Goal: Task Accomplishment & Management: Complete application form

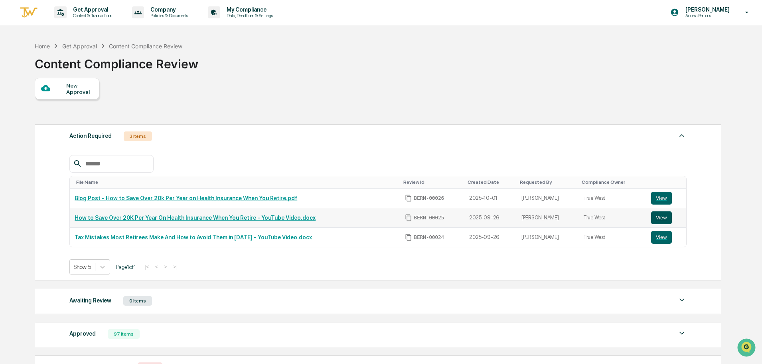
click at [657, 217] on button "View" at bounding box center [661, 217] width 21 height 13
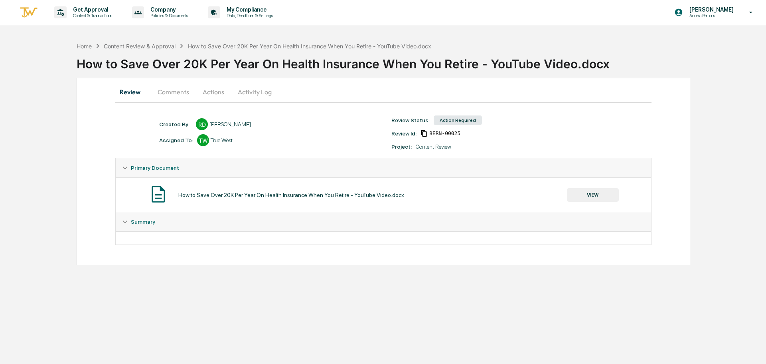
click at [176, 93] on button "Comments" at bounding box center [173, 91] width 44 height 19
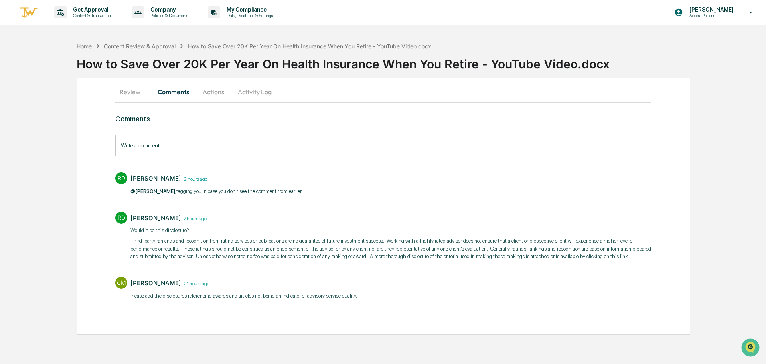
click at [248, 86] on button "Activity Log" at bounding box center [254, 91] width 47 height 19
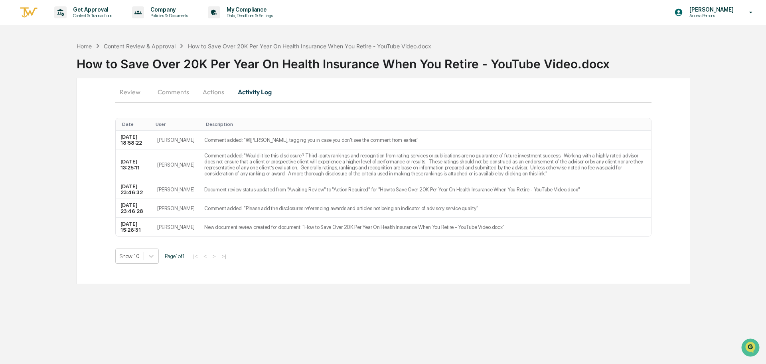
click at [218, 88] on button "Actions" at bounding box center [214, 91] width 36 height 19
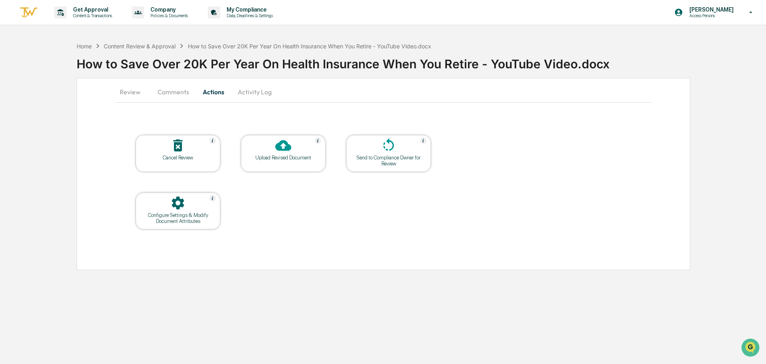
click at [249, 89] on button "Activity Log" at bounding box center [254, 91] width 47 height 19
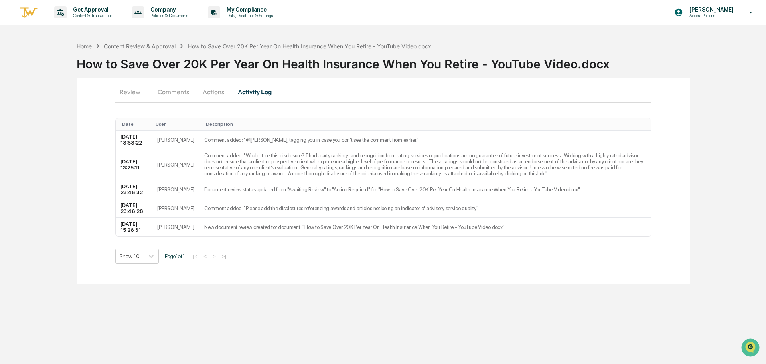
click at [140, 85] on button "Review" at bounding box center [133, 91] width 36 height 19
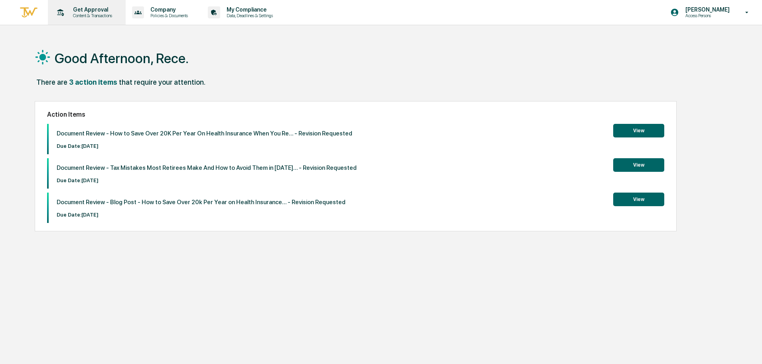
click at [99, 8] on p "Get Approval" at bounding box center [91, 9] width 49 height 6
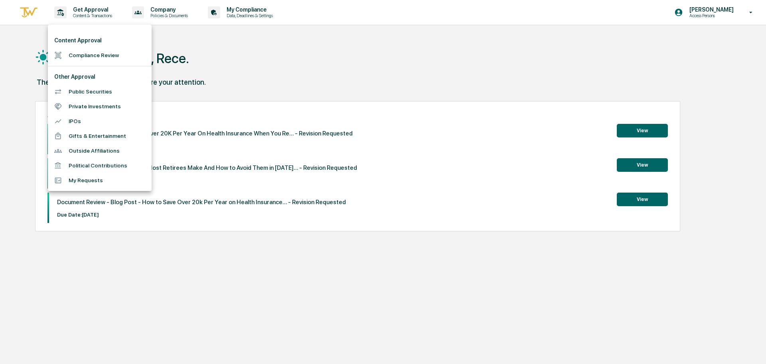
click at [108, 53] on li "Compliance Review" at bounding box center [100, 55] width 104 height 15
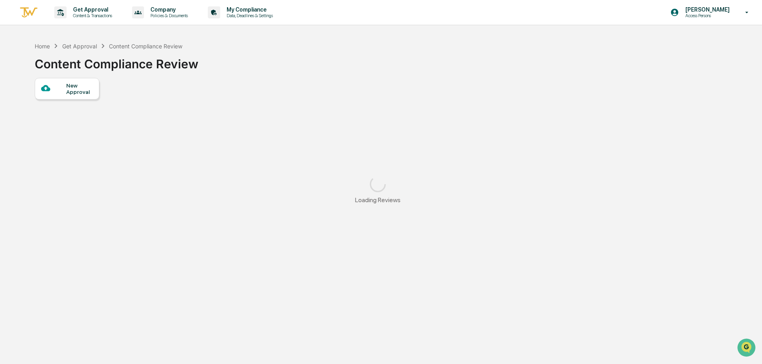
click at [59, 85] on div at bounding box center [53, 88] width 25 height 10
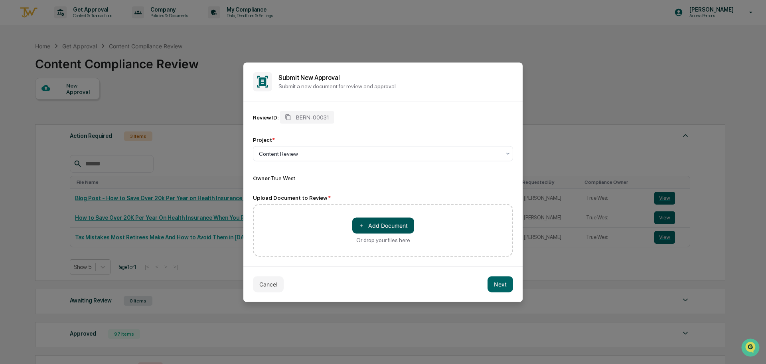
click at [371, 220] on button "＋ Add Document" at bounding box center [383, 225] width 62 height 16
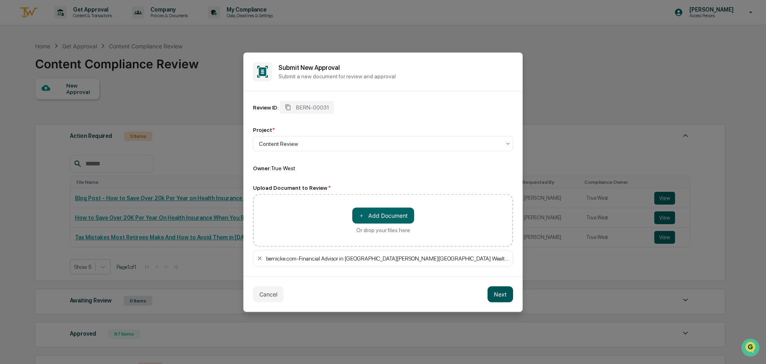
click at [502, 291] on button "Next" at bounding box center [501, 294] width 26 height 16
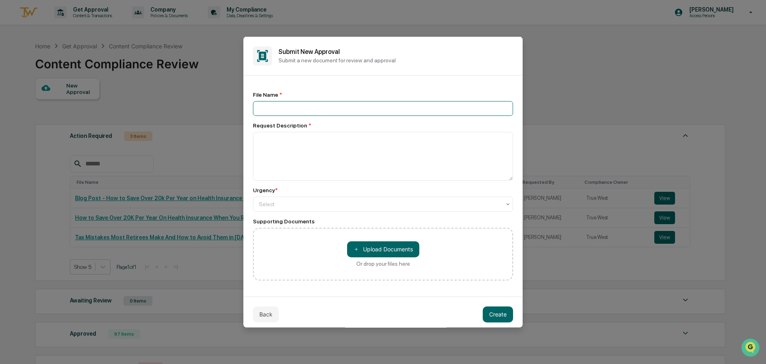
click at [287, 110] on input at bounding box center [383, 108] width 260 height 15
type input "**********"
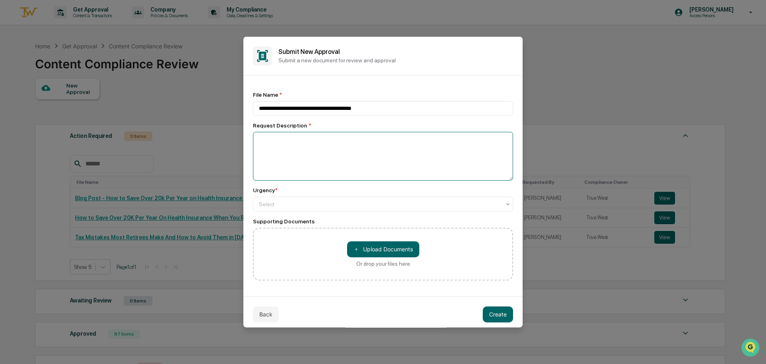
click at [322, 143] on textarea at bounding box center [383, 155] width 260 height 49
type textarea "**********"
click at [363, 204] on div at bounding box center [380, 204] width 242 height 8
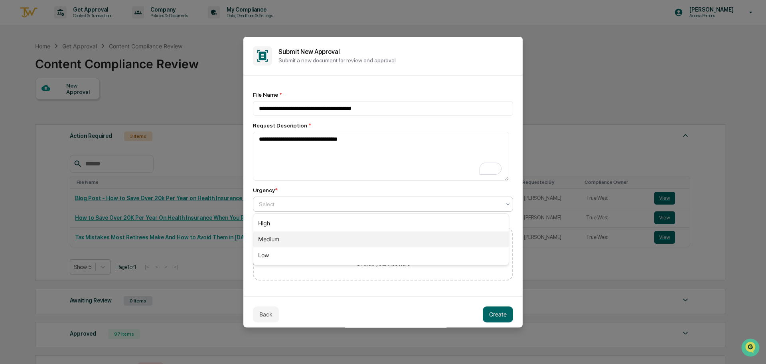
click at [362, 237] on div "Medium" at bounding box center [380, 239] width 255 height 16
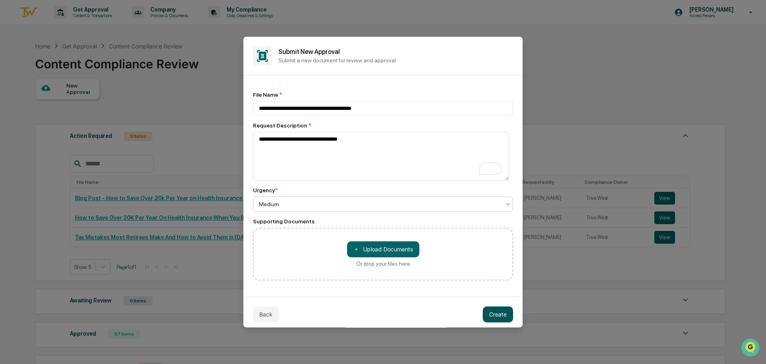
click at [490, 314] on button "Create" at bounding box center [498, 314] width 30 height 16
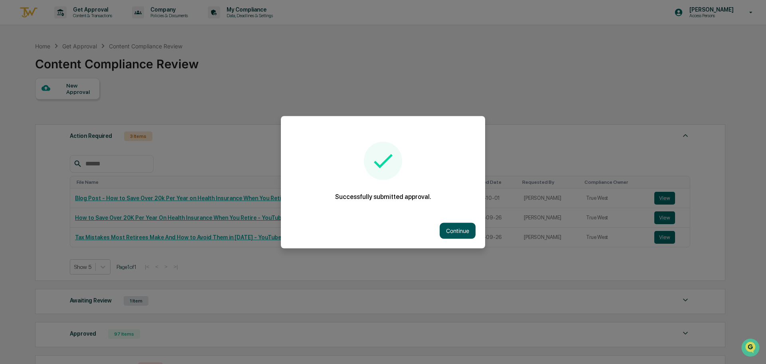
click at [460, 224] on button "Continue" at bounding box center [458, 230] width 36 height 16
